Goal: Task Accomplishment & Management: Use online tool/utility

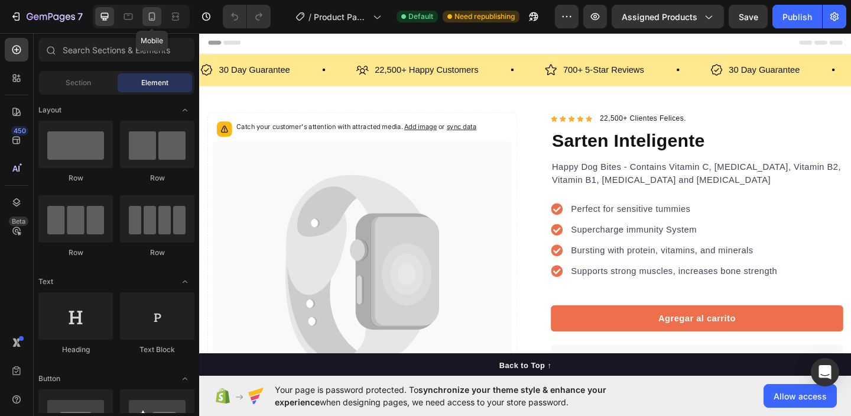
click at [150, 22] on div at bounding box center [151, 16] width 19 height 19
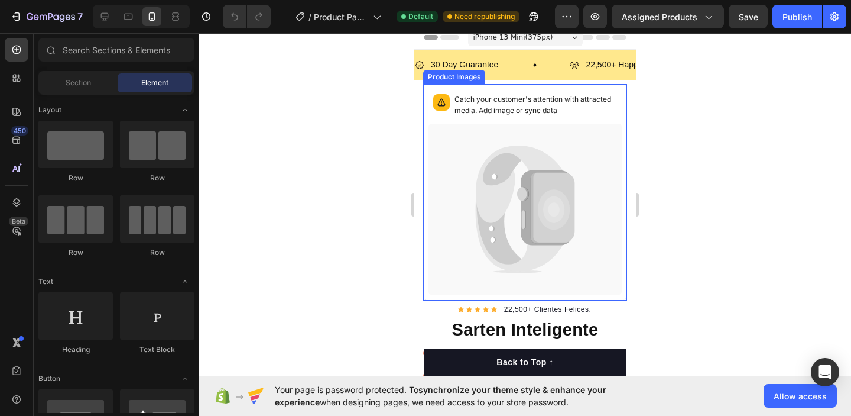
scroll to position [11, 0]
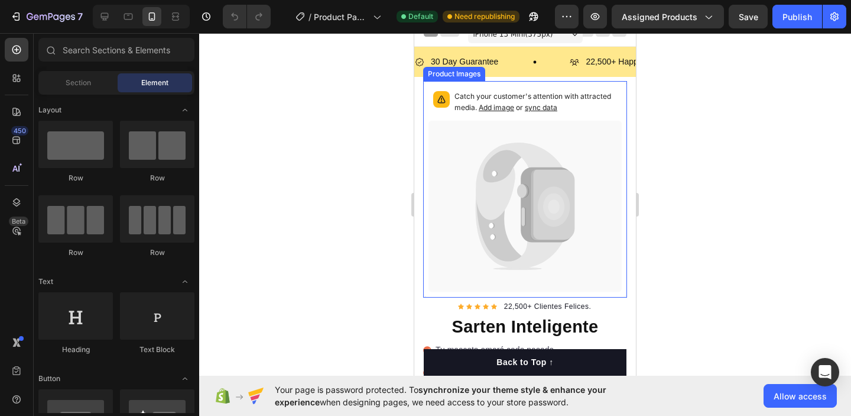
click at [496, 222] on icon at bounding box center [500, 207] width 49 height 115
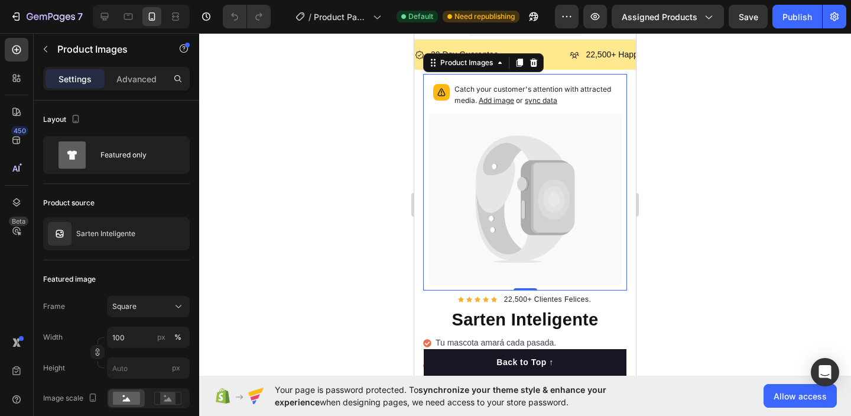
scroll to position [0, 0]
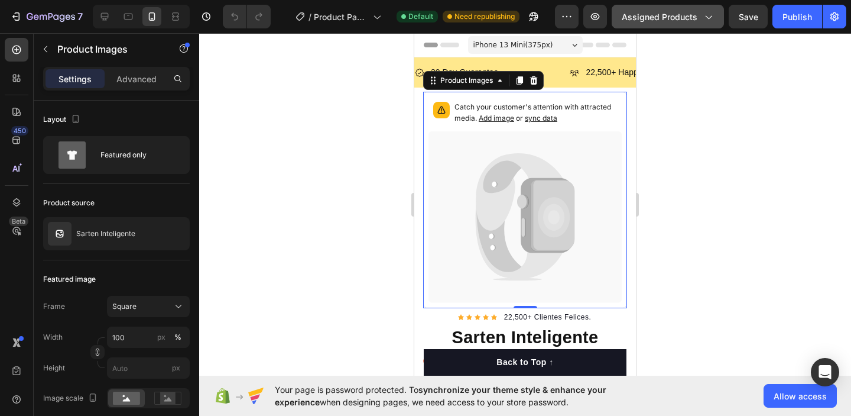
click at [679, 18] on span "Assigned Products" at bounding box center [660, 17] width 76 height 12
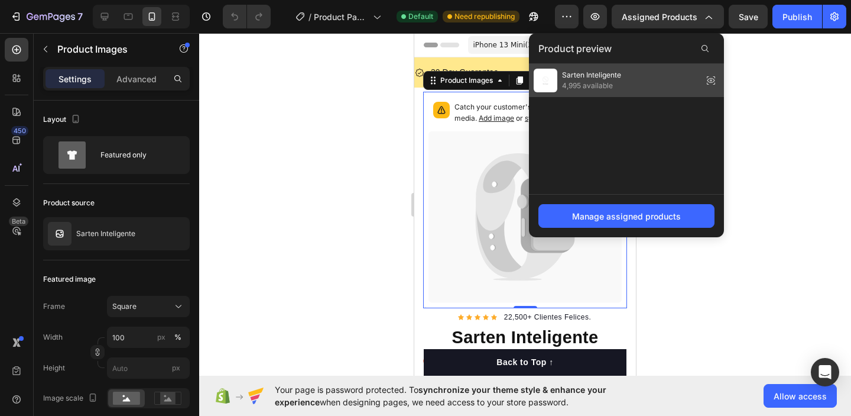
click at [612, 87] on span "4,995 available" at bounding box center [591, 85] width 59 height 11
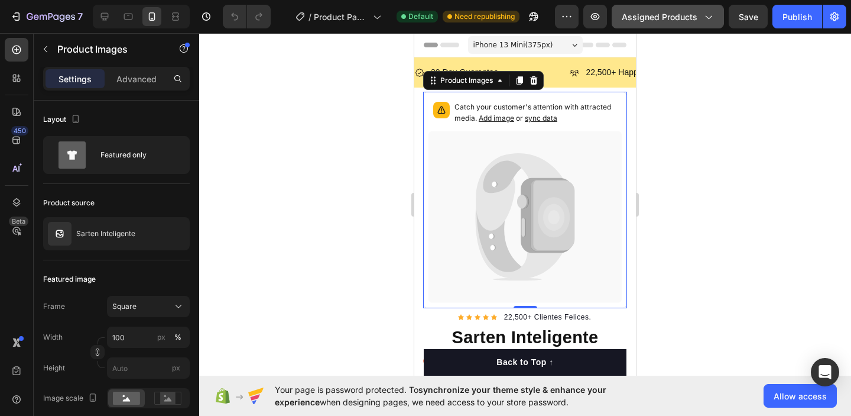
click at [683, 9] on button "Assigned Products" at bounding box center [668, 17] width 112 height 24
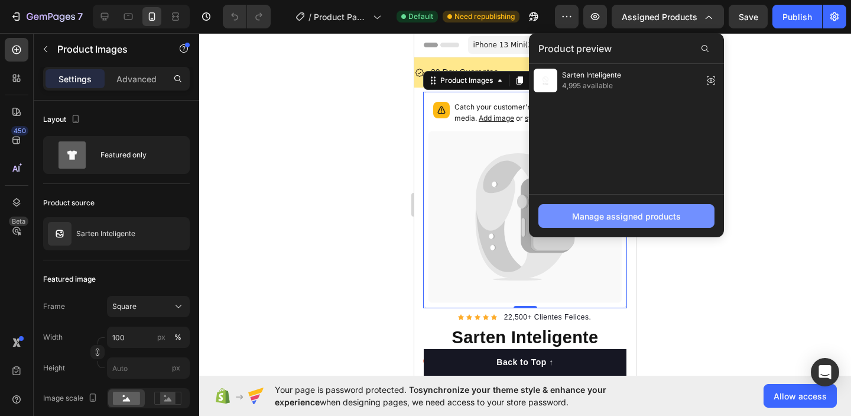
click at [622, 212] on div "Manage assigned products" at bounding box center [626, 216] width 109 height 12
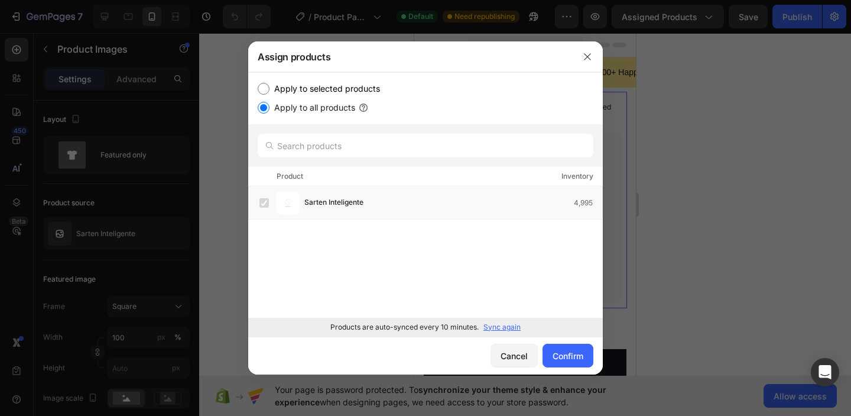
click at [504, 326] on p "Sync again" at bounding box center [502, 327] width 37 height 11
click at [580, 354] on div "Confirm" at bounding box center [568, 355] width 31 height 12
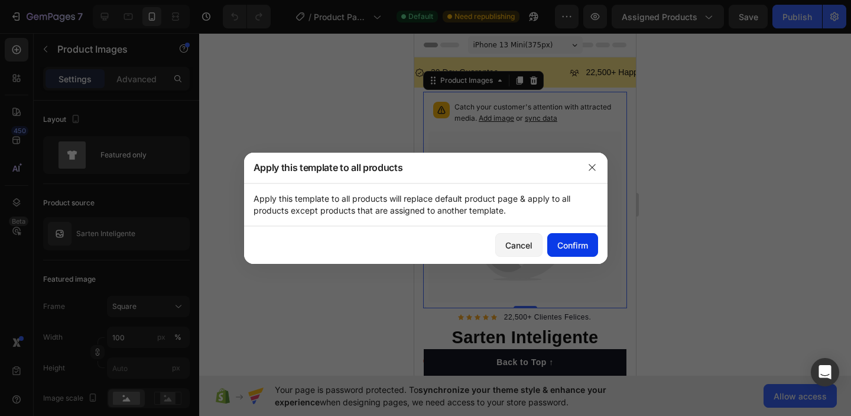
click at [569, 244] on div "Confirm" at bounding box center [572, 245] width 31 height 12
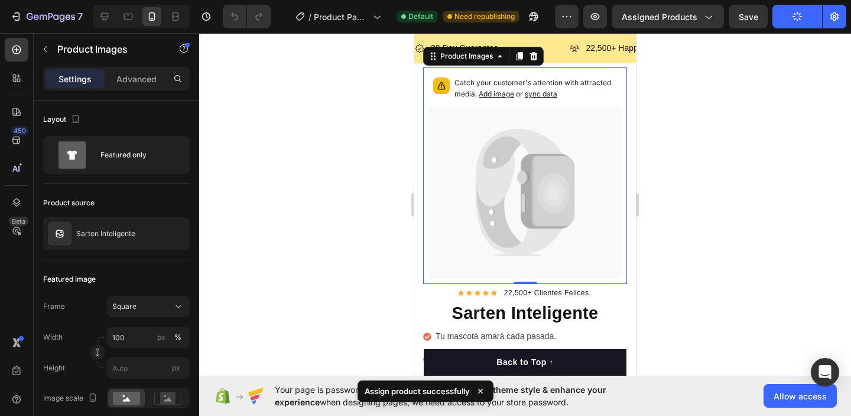
scroll to position [33, 0]
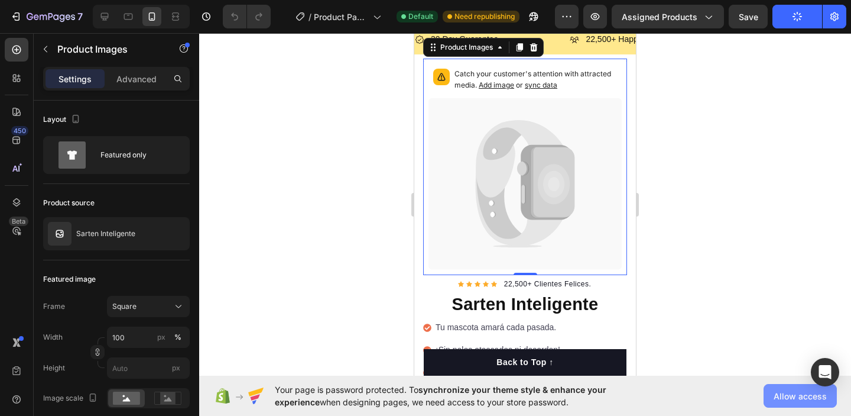
click at [811, 398] on span "Allow access" at bounding box center [800, 396] width 53 height 12
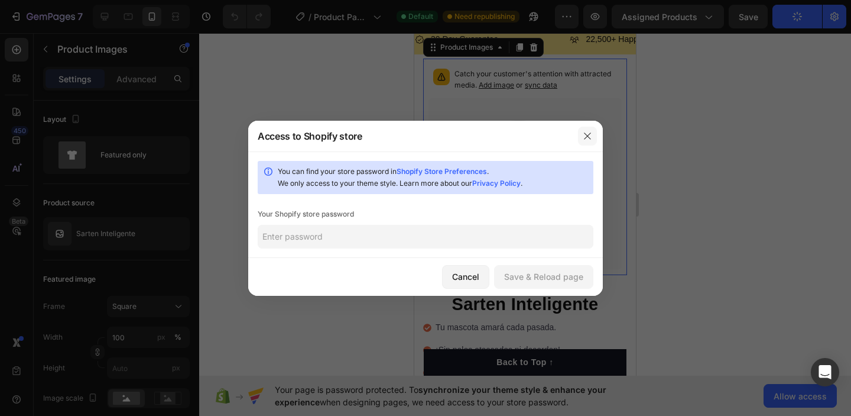
click at [586, 140] on icon "button" at bounding box center [587, 135] width 9 height 9
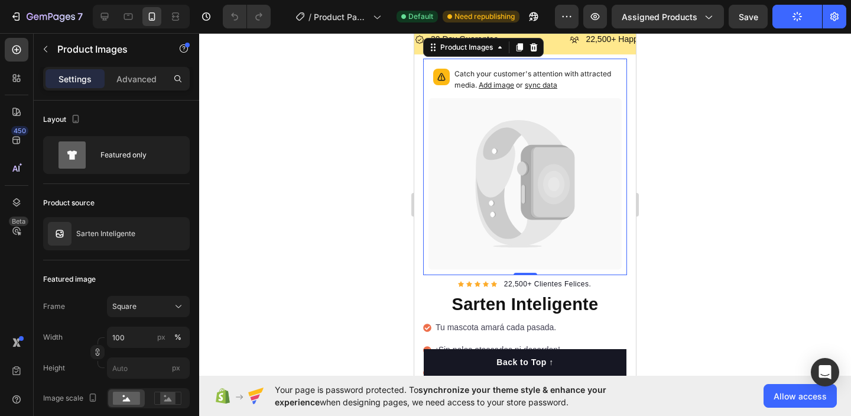
scroll to position [31, 0]
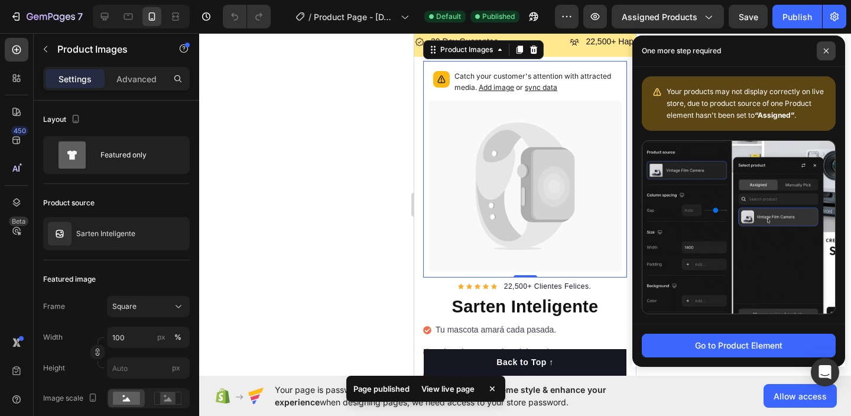
click at [823, 46] on span at bounding box center [826, 50] width 19 height 19
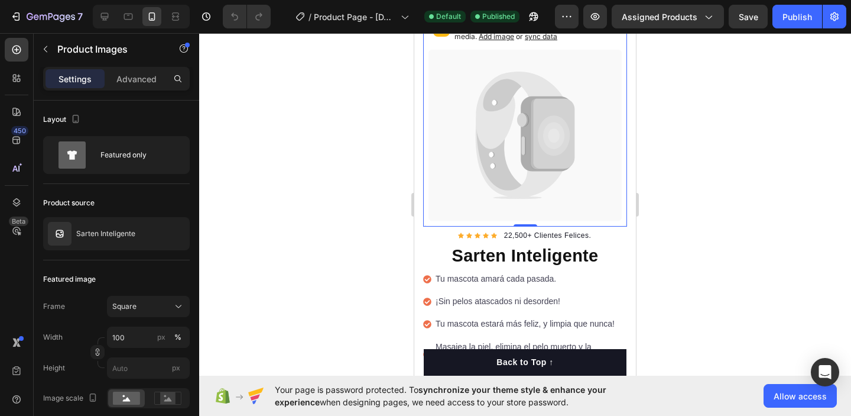
scroll to position [0, 0]
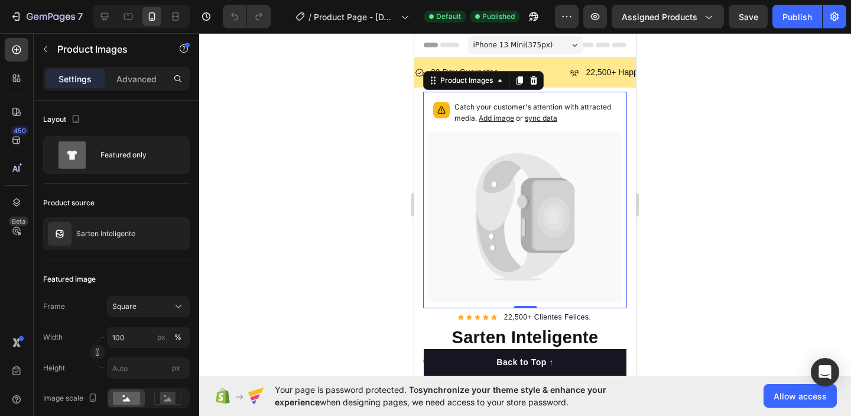
click at [522, 192] on icon at bounding box center [547, 215] width 53 height 75
click at [510, 199] on icon at bounding box center [519, 191] width 87 height 77
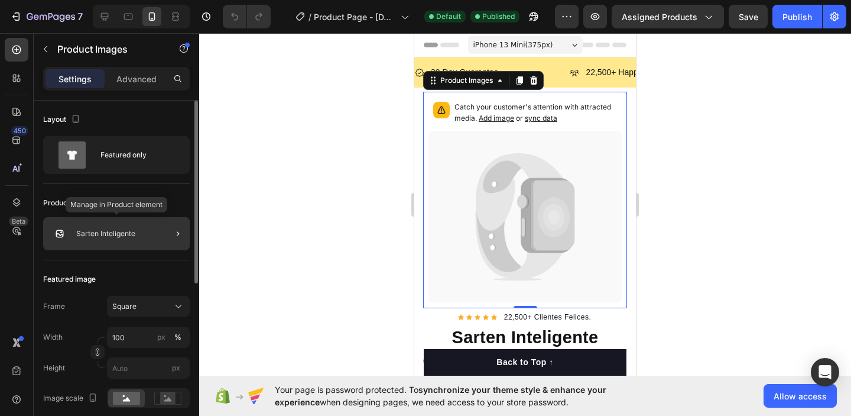
click at [89, 235] on p "Sarten Inteligente" at bounding box center [105, 233] width 59 height 8
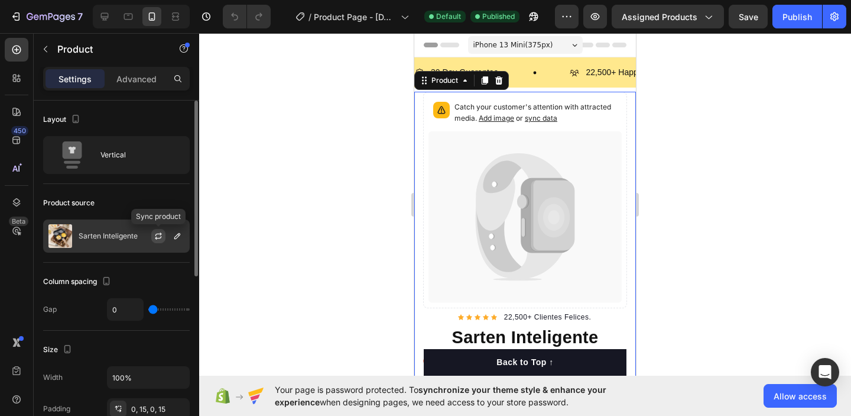
click at [161, 238] on icon "button" at bounding box center [158, 235] width 9 height 9
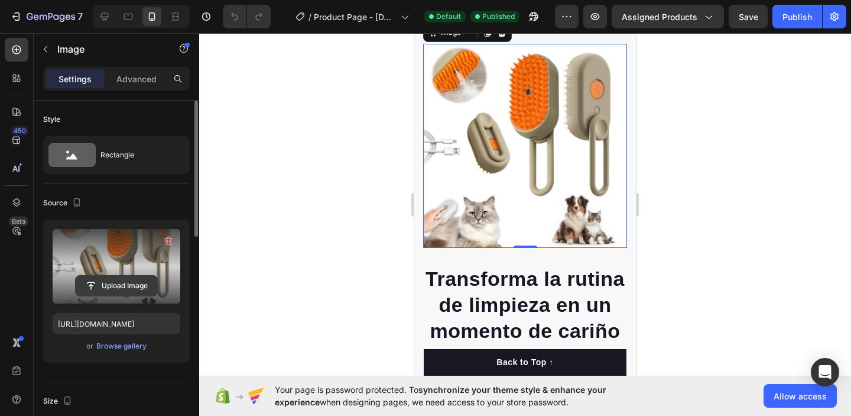
click at [129, 281] on input "file" at bounding box center [117, 285] width 82 height 20
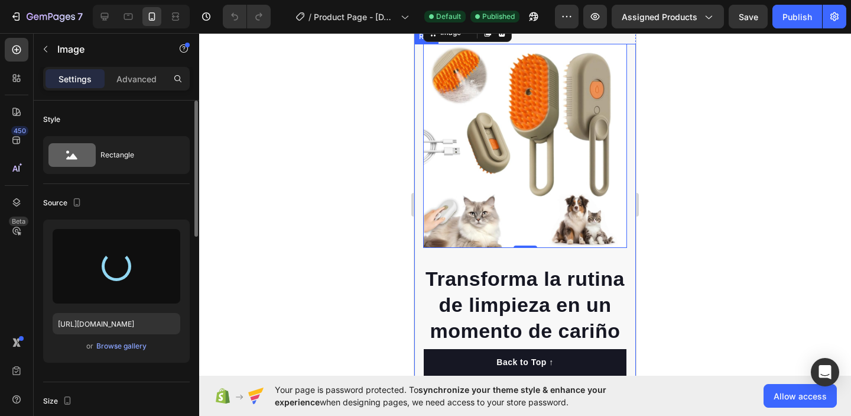
type input "[URL][DOMAIN_NAME]"
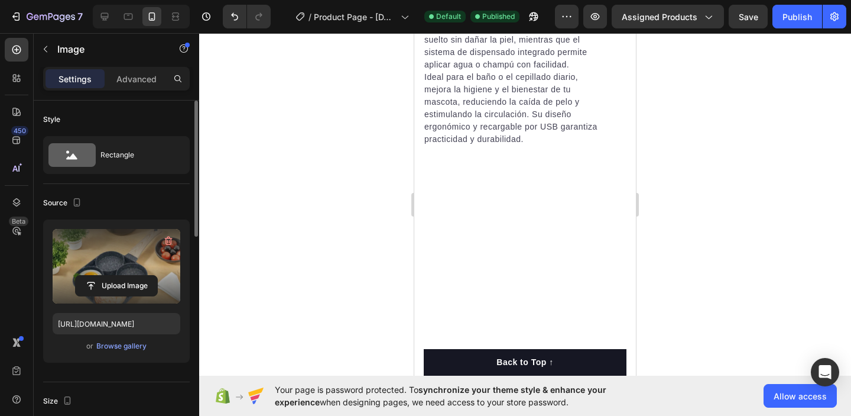
scroll to position [1489, 0]
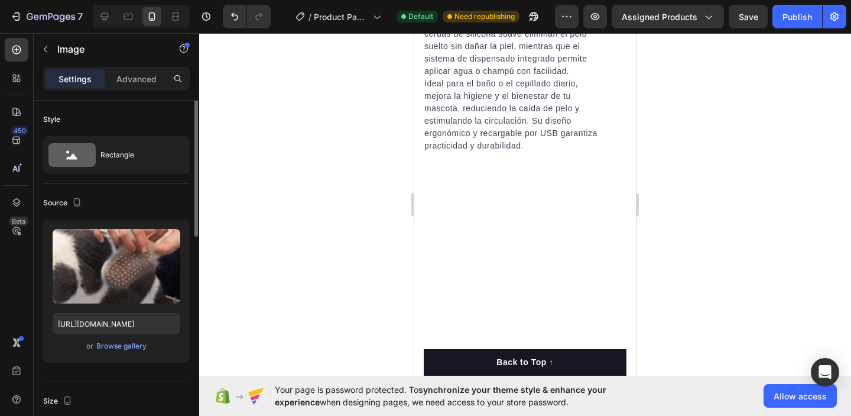
click at [718, 158] on div at bounding box center [525, 224] width 652 height 382
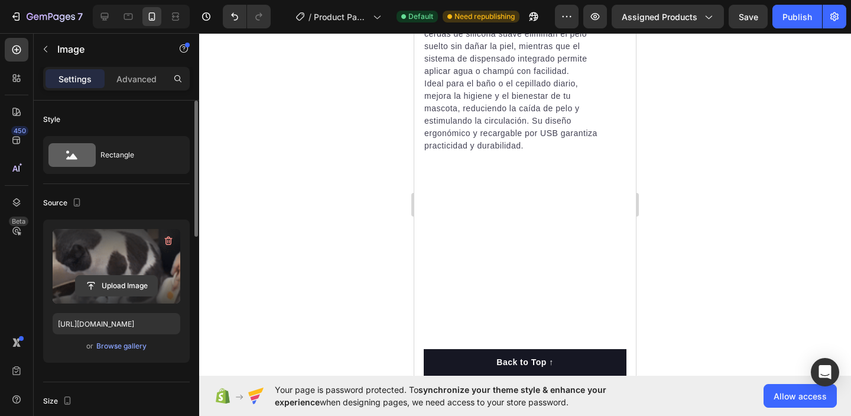
click at [126, 283] on input "file" at bounding box center [117, 285] width 82 height 20
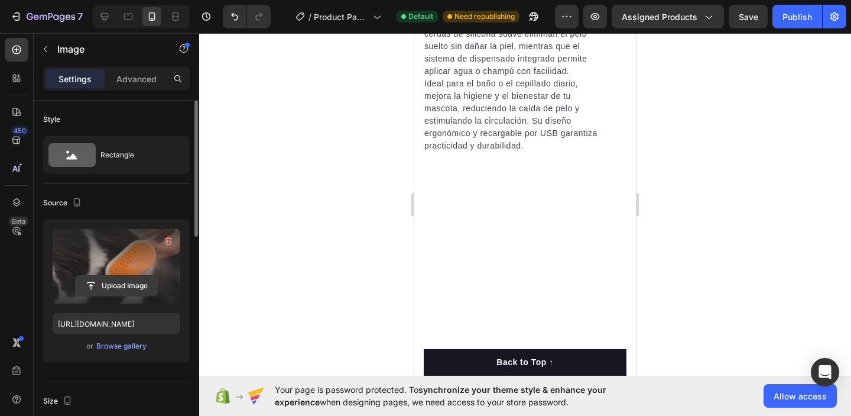
click at [129, 281] on input "file" at bounding box center [117, 285] width 82 height 20
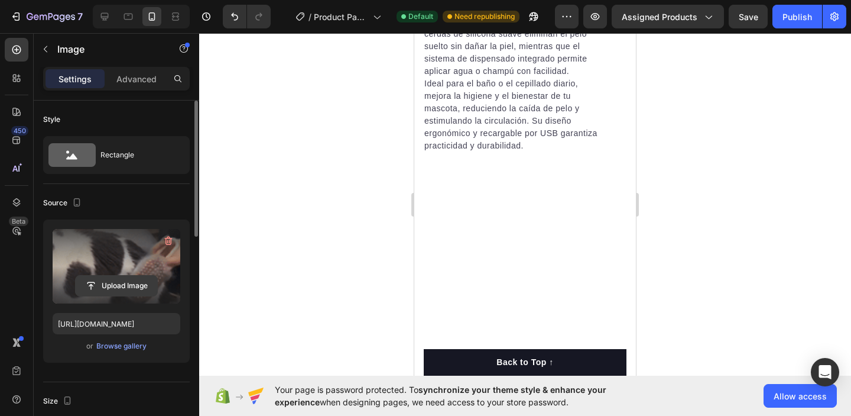
click at [125, 287] on input "file" at bounding box center [117, 285] width 82 height 20
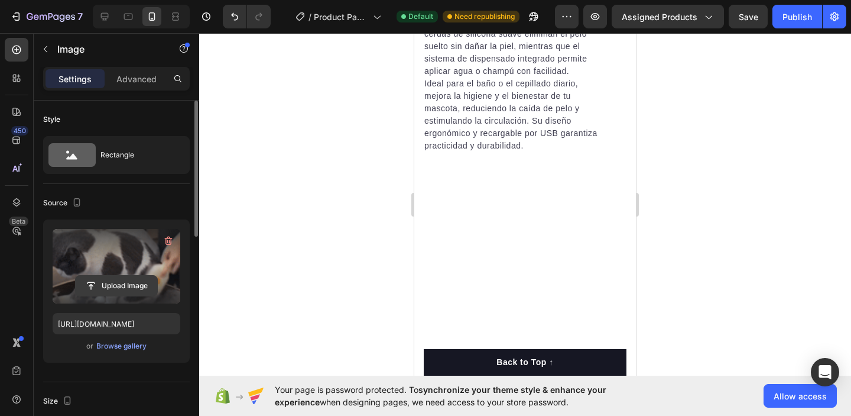
click at [118, 276] on input "file" at bounding box center [117, 285] width 82 height 20
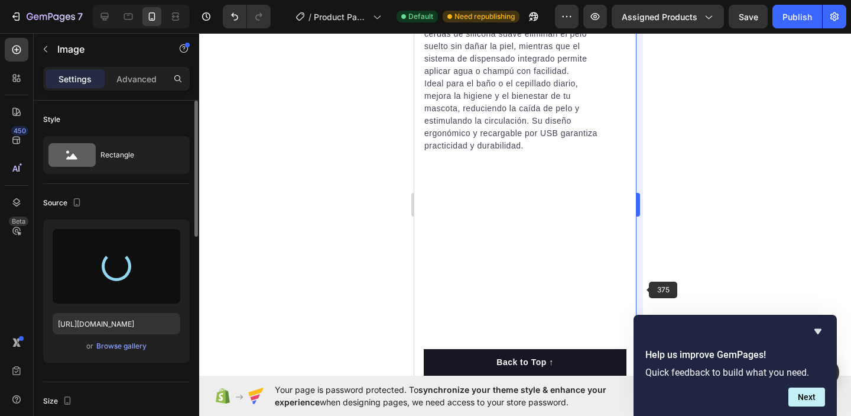
type input "[URL][DOMAIN_NAME]"
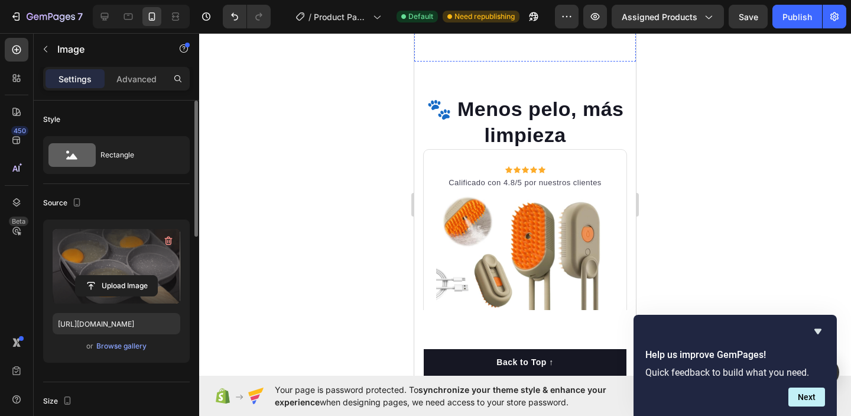
scroll to position [1676, 0]
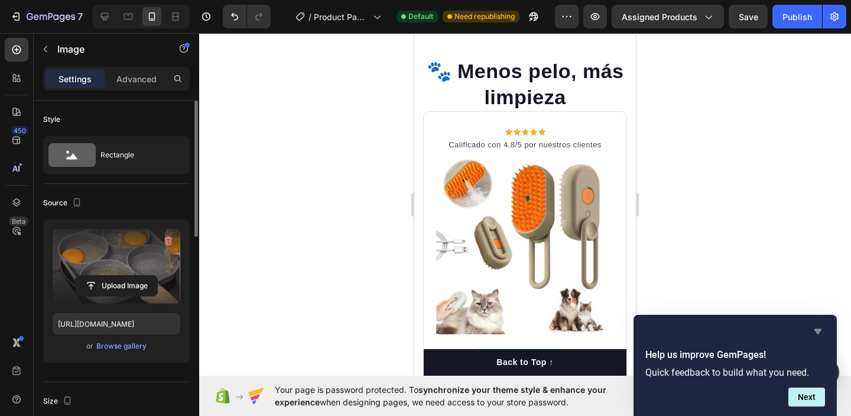
click at [817, 329] on icon "Hide survey" at bounding box center [818, 331] width 7 height 5
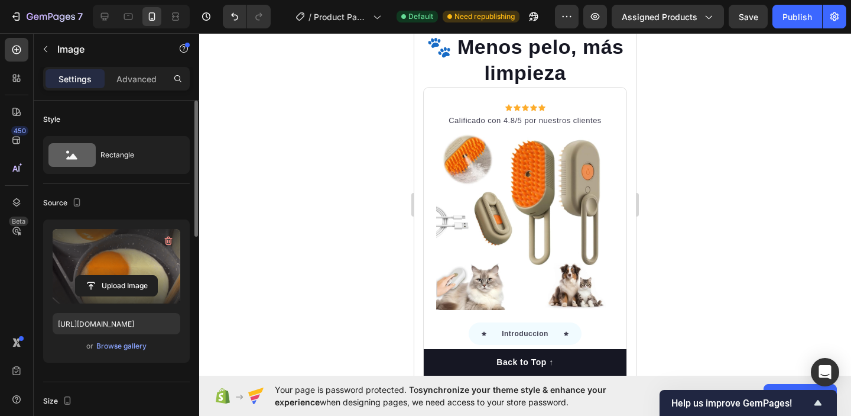
scroll to position [1909, 0]
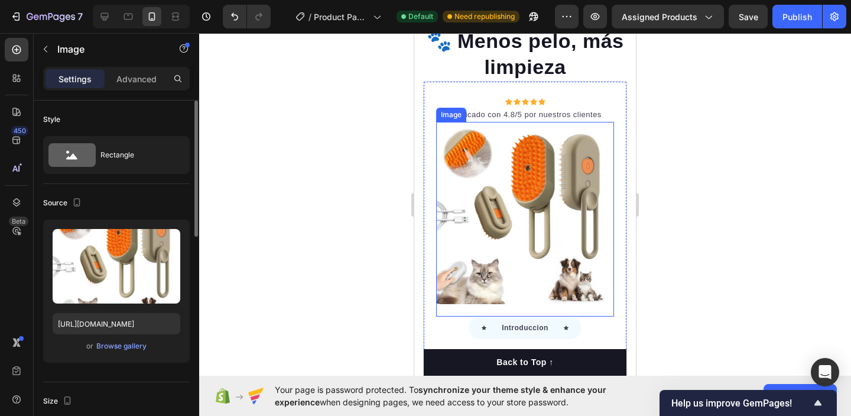
click at [515, 228] on img at bounding box center [525, 215] width 178 height 178
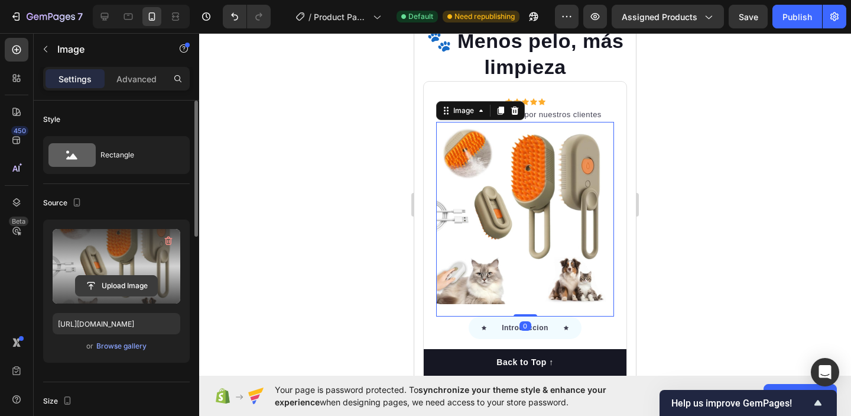
click at [140, 286] on input "file" at bounding box center [117, 285] width 82 height 20
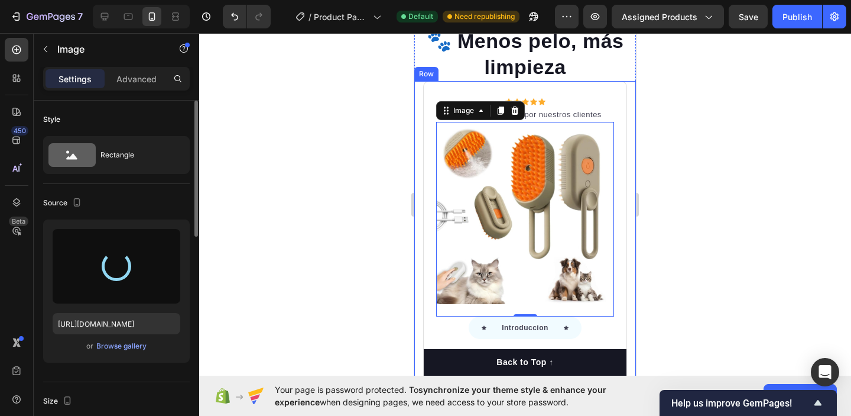
type input "[URL][DOMAIN_NAME]"
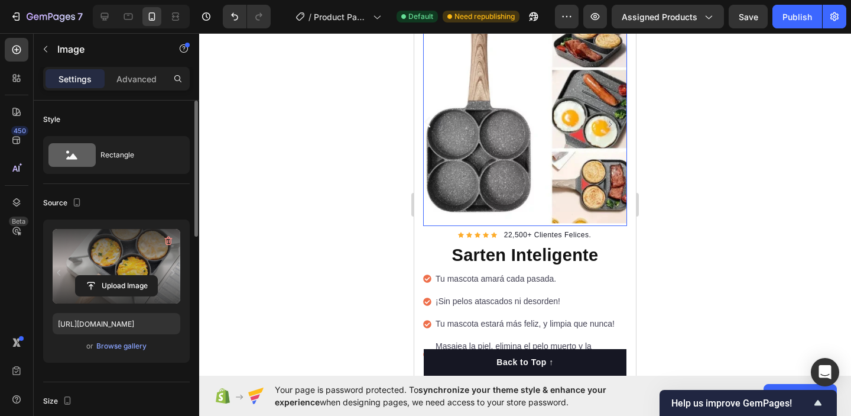
scroll to position [0, 0]
